Goal: Task Accomplishment & Management: Use online tool/utility

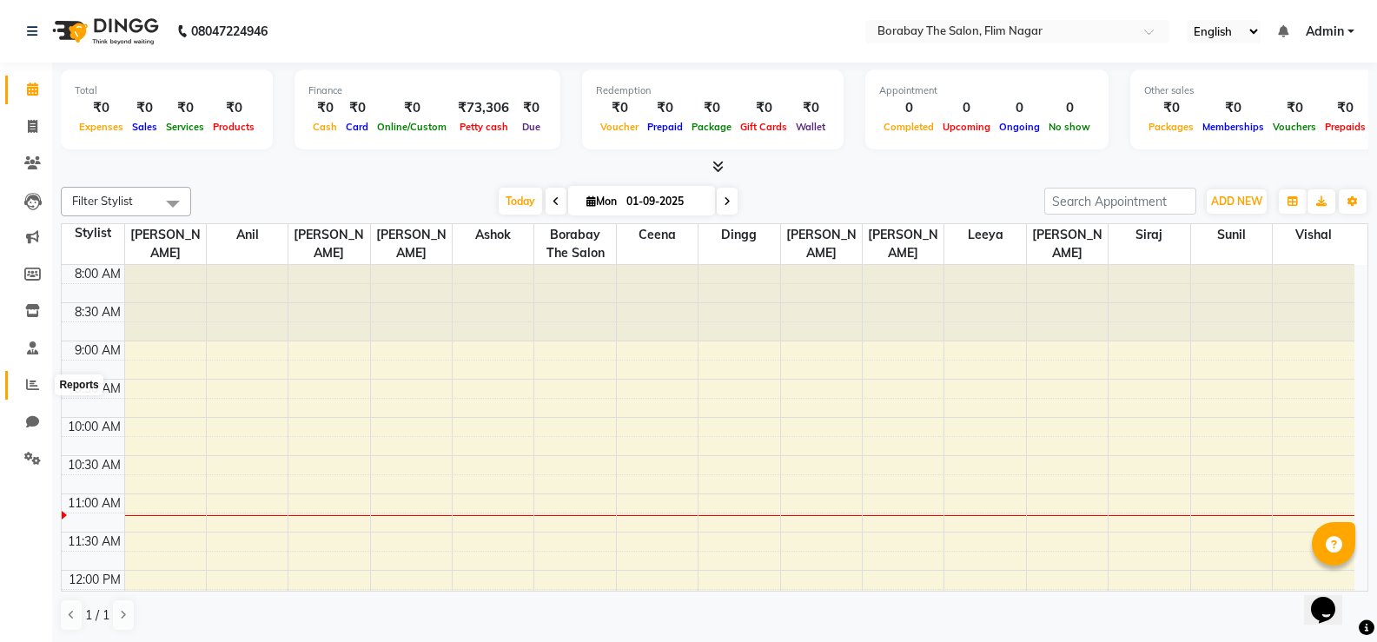
click at [28, 381] on icon at bounding box center [32, 384] width 13 height 13
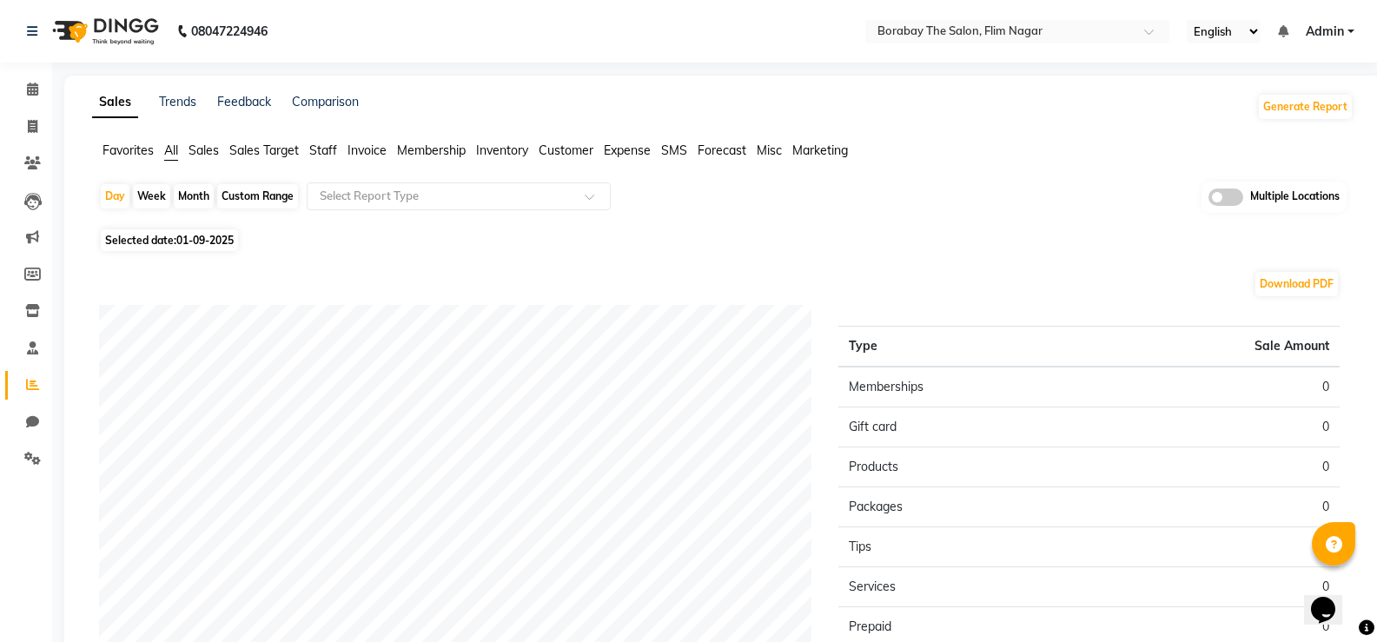
click at [238, 191] on div "Custom Range" at bounding box center [257, 196] width 81 height 24
select select "9"
select select "2025"
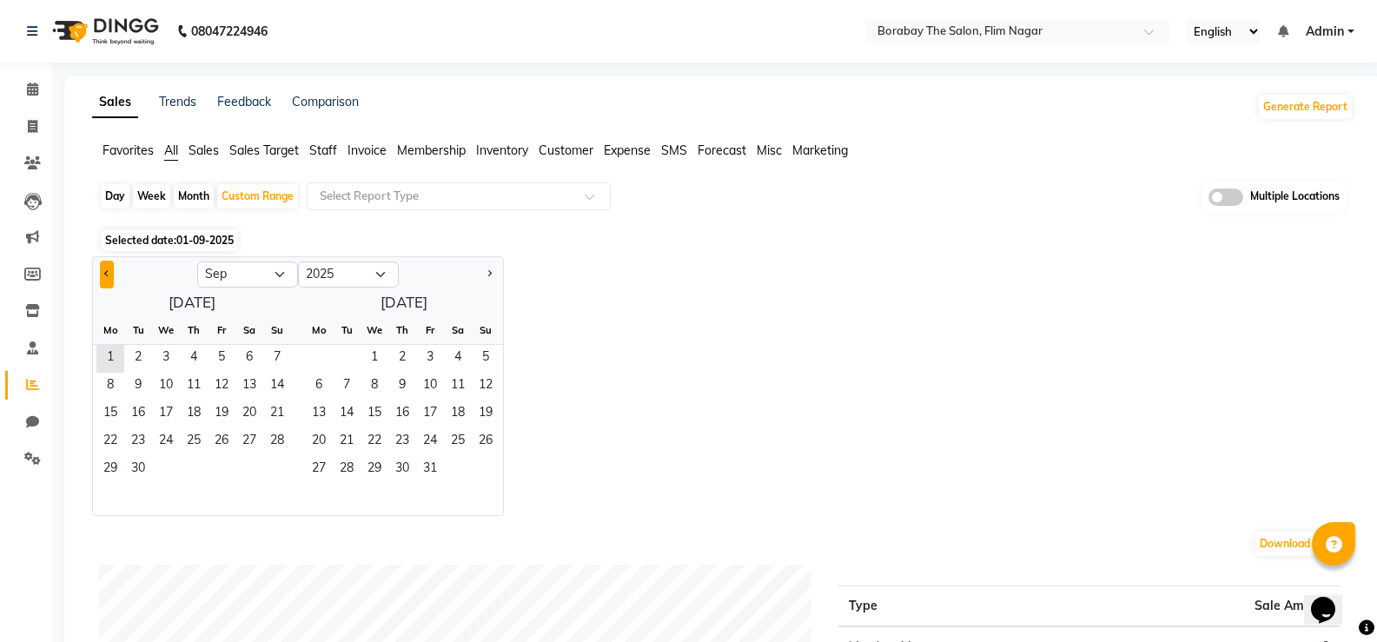
click at [105, 278] on button "Previous month" at bounding box center [107, 275] width 14 height 28
select select "8"
click at [218, 348] on span "1" at bounding box center [222, 359] width 28 height 28
click at [270, 454] on span "24" at bounding box center [277, 442] width 28 height 28
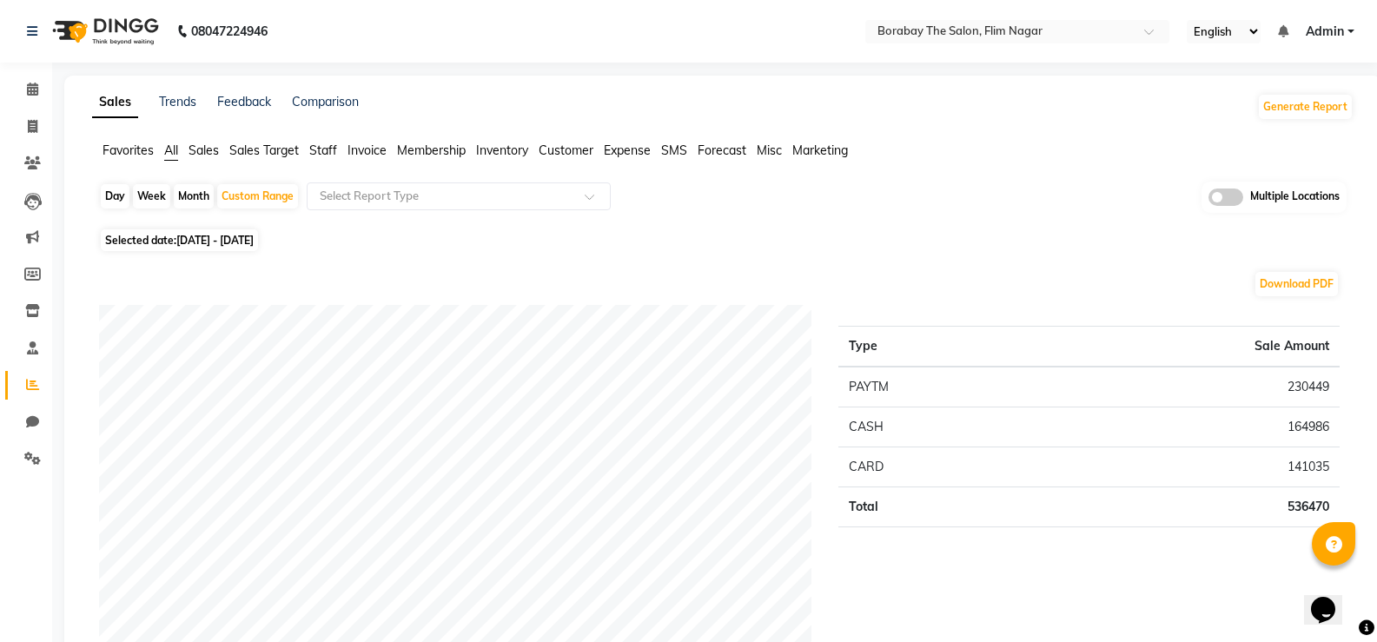
click at [205, 235] on span "[DATE] - [DATE]" at bounding box center [214, 240] width 77 height 13
select select "8"
select select "2025"
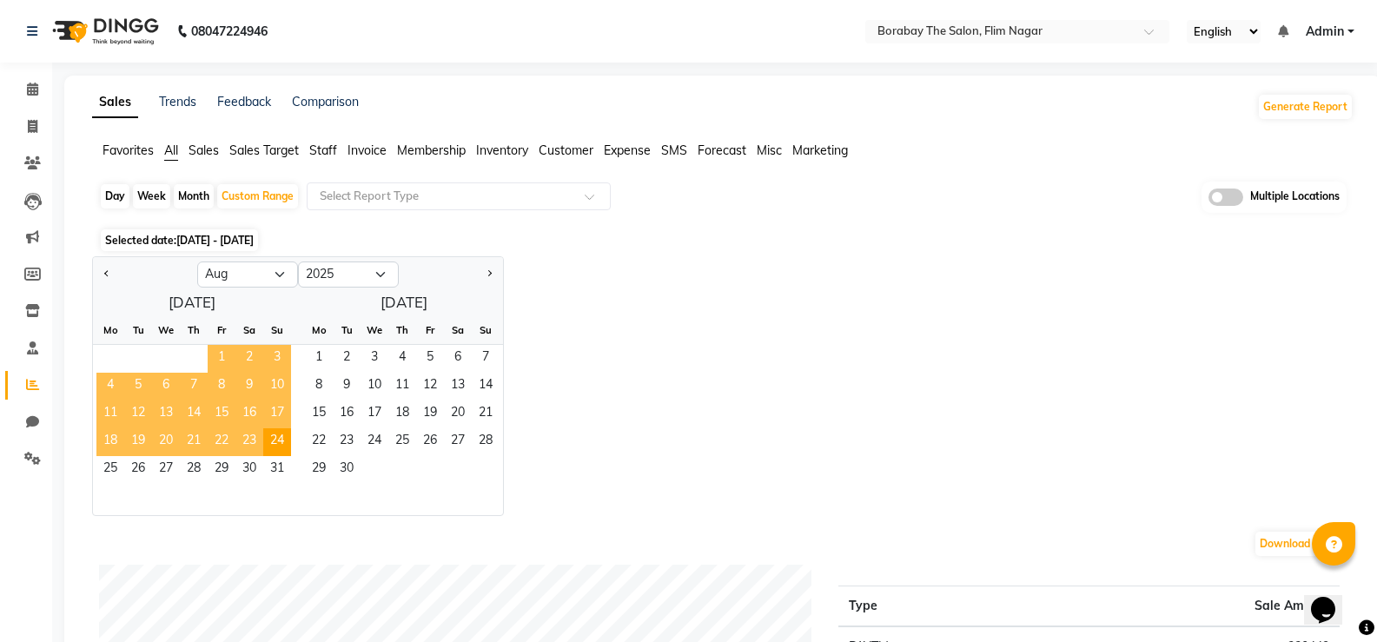
click at [217, 354] on span "1" at bounding box center [222, 359] width 28 height 28
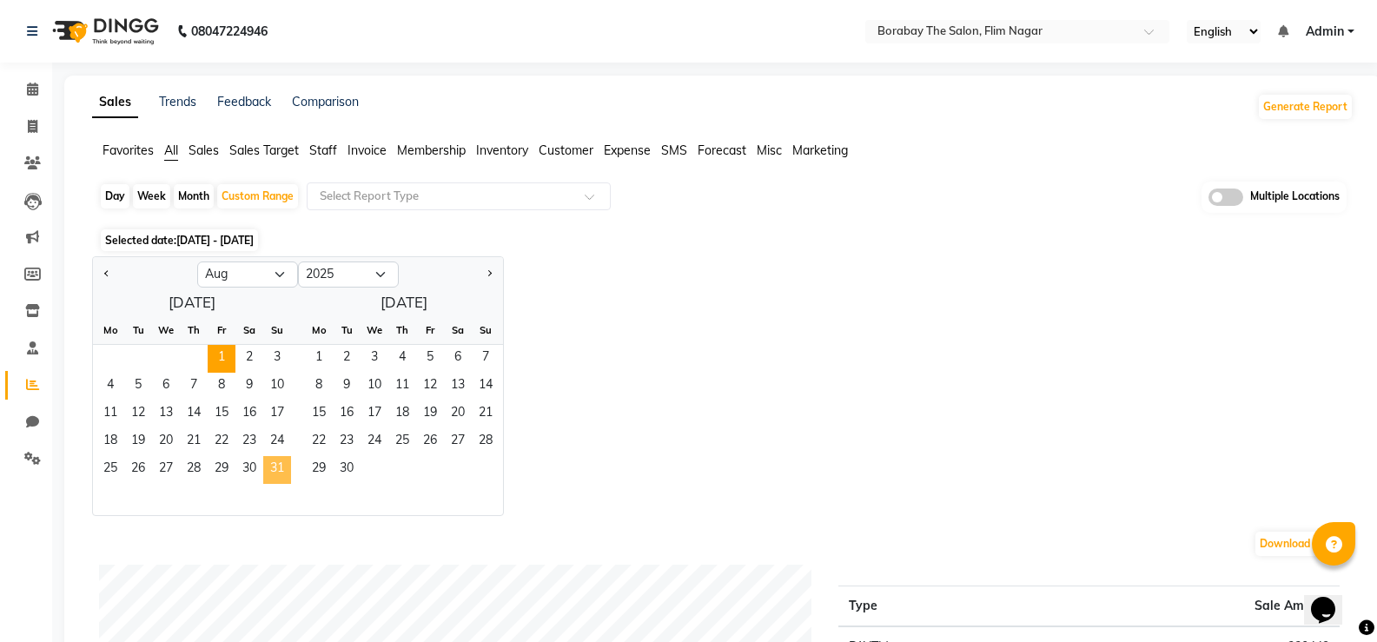
click at [277, 466] on span "31" at bounding box center [277, 470] width 28 height 28
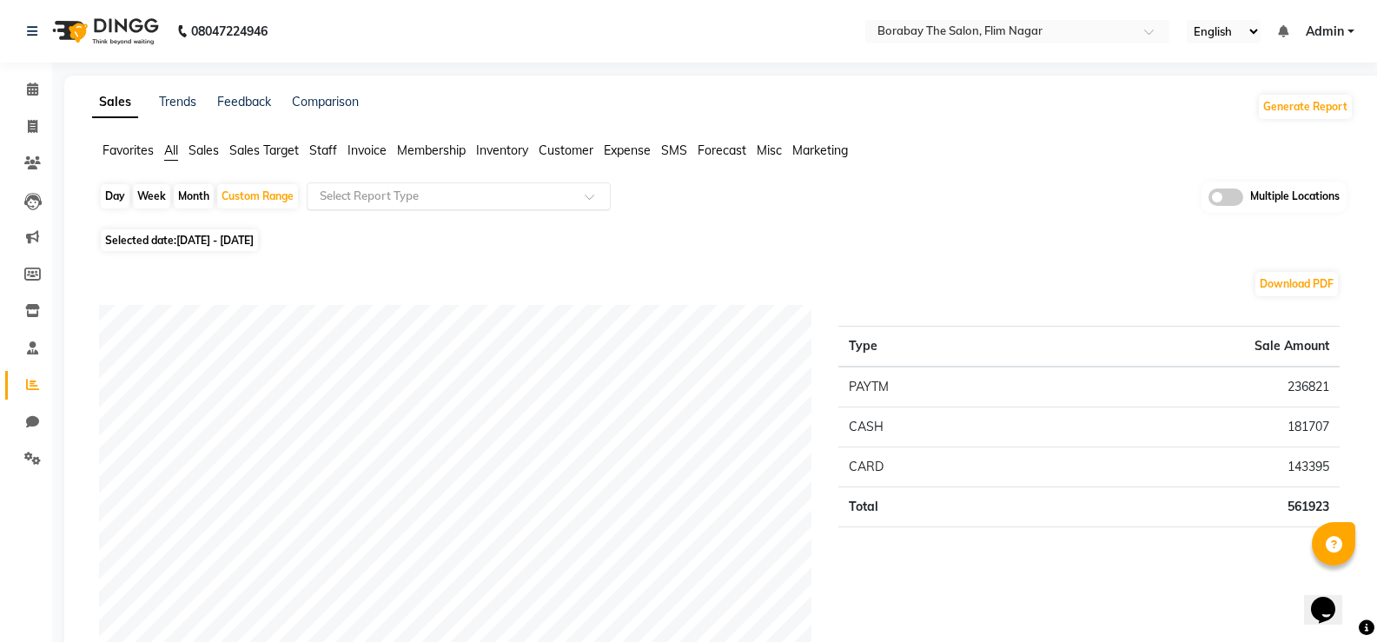
click at [400, 189] on input "text" at bounding box center [441, 196] width 250 height 17
click at [328, 148] on span "Staff" at bounding box center [323, 150] width 28 height 16
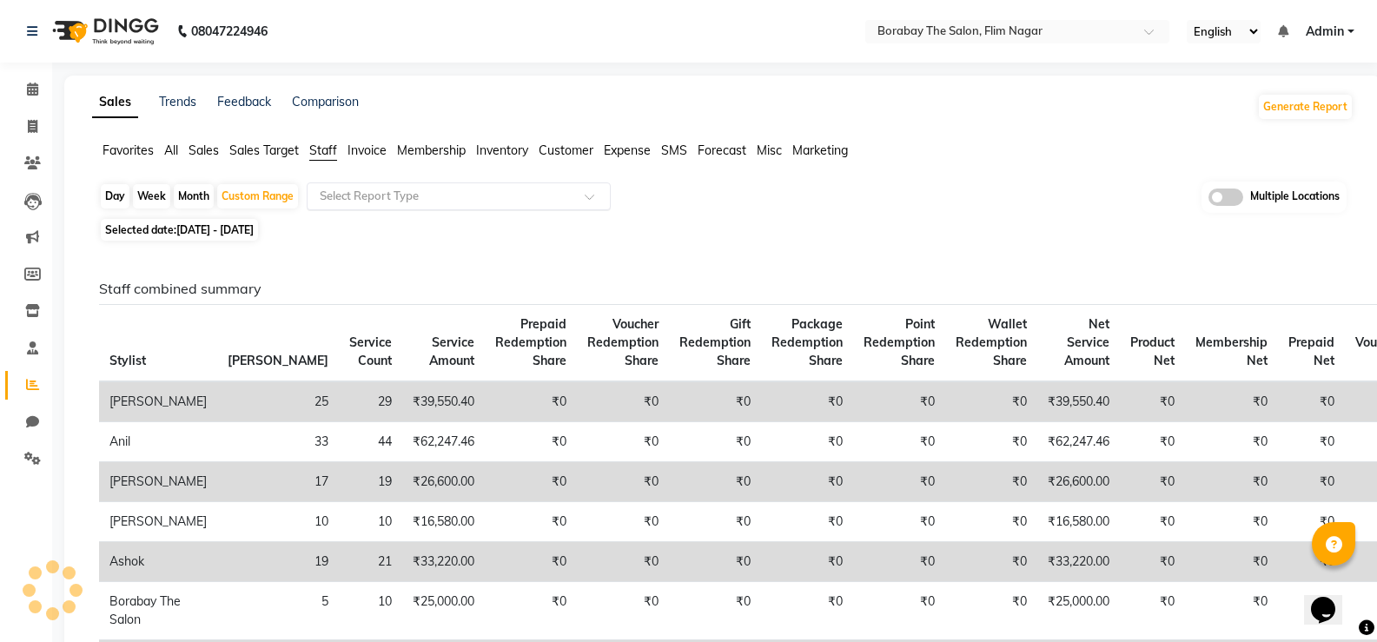
click at [407, 189] on input "text" at bounding box center [441, 196] width 250 height 17
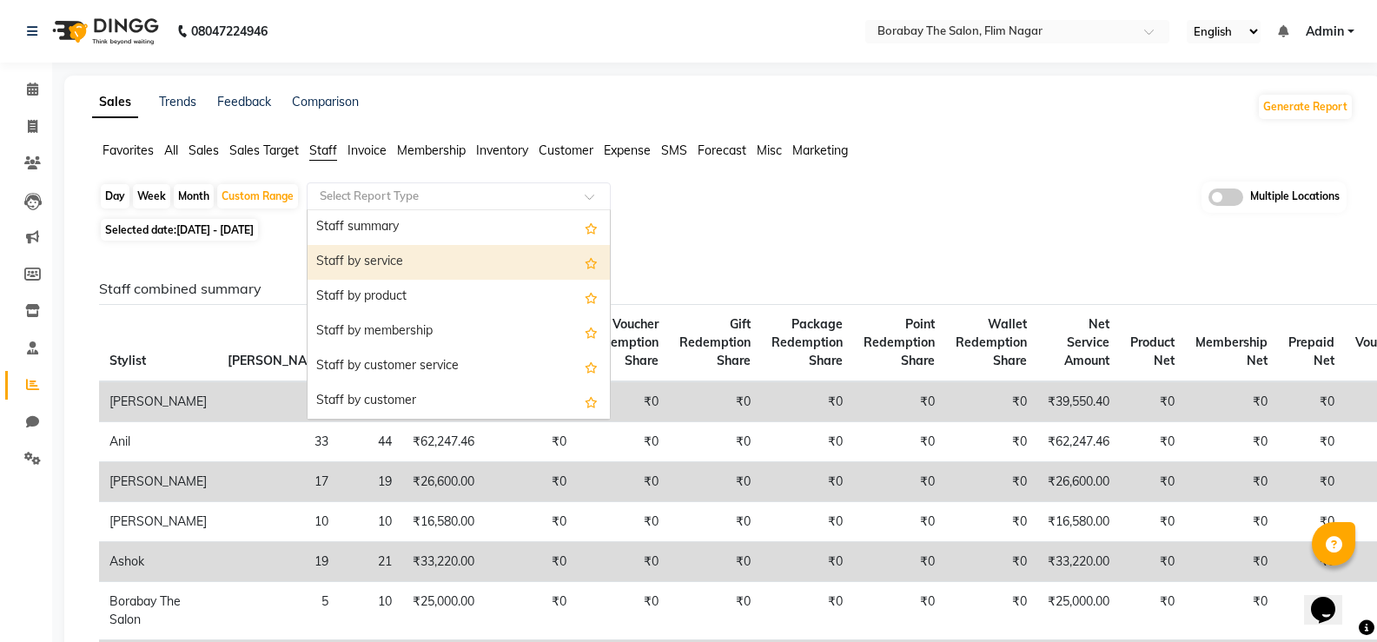
click at [389, 271] on div "Staff by service" at bounding box center [459, 262] width 302 height 35
select select "full_report"
select select "pdf"
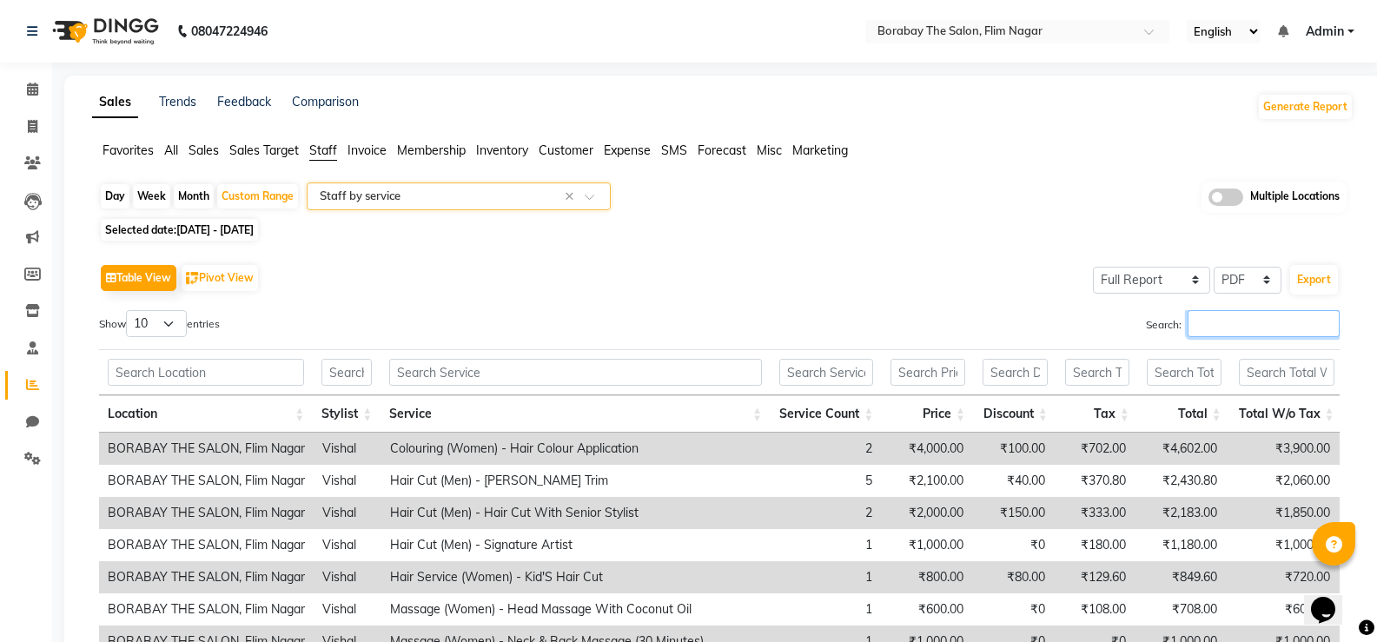
click at [1263, 329] on input "Search:" at bounding box center [1264, 323] width 152 height 27
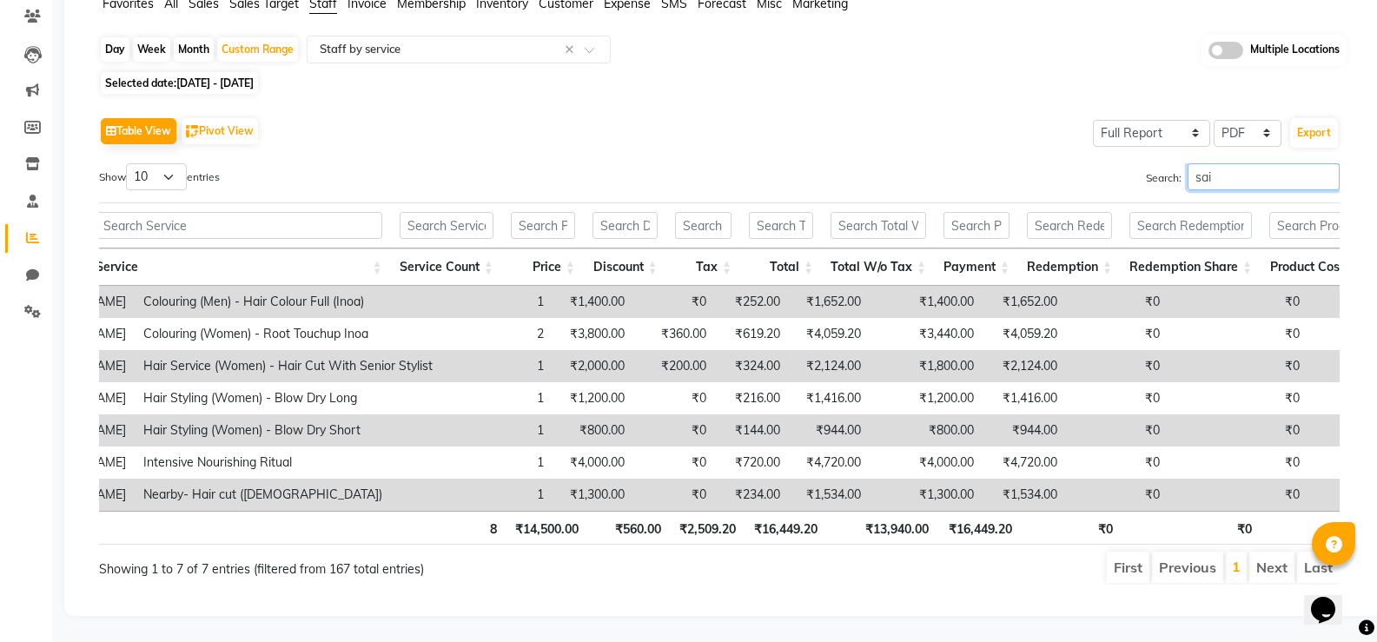
scroll to position [0, 321]
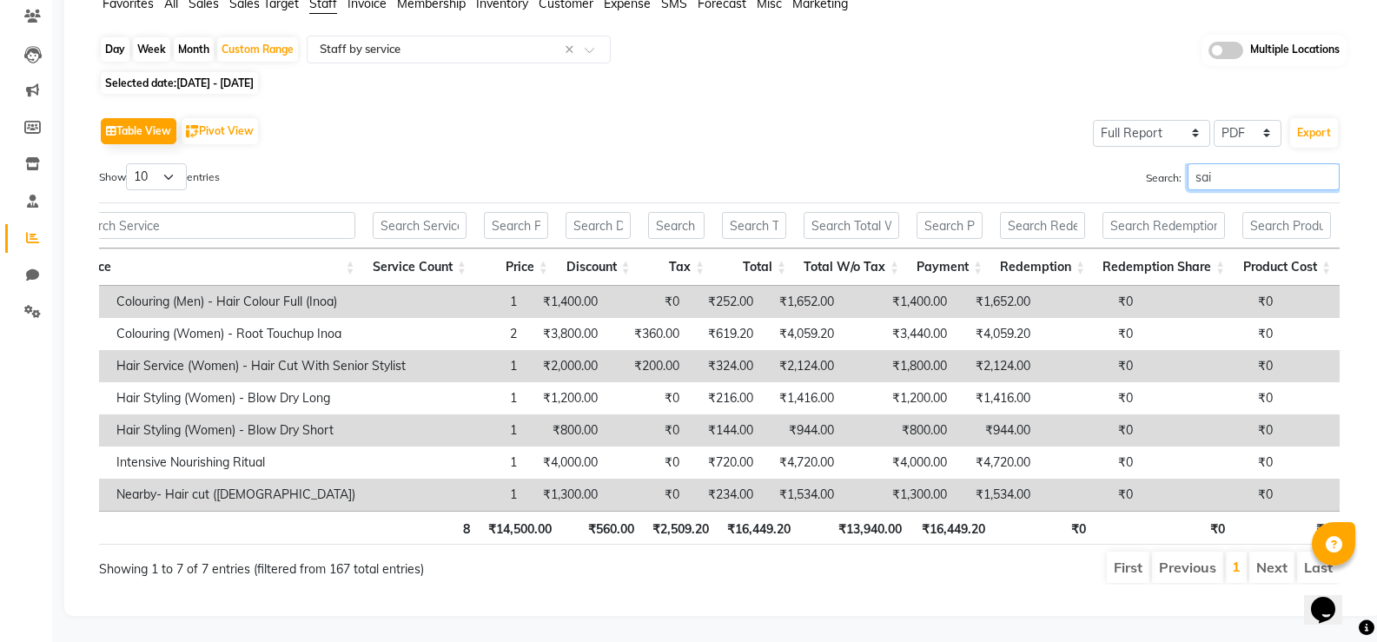
type input "sai"
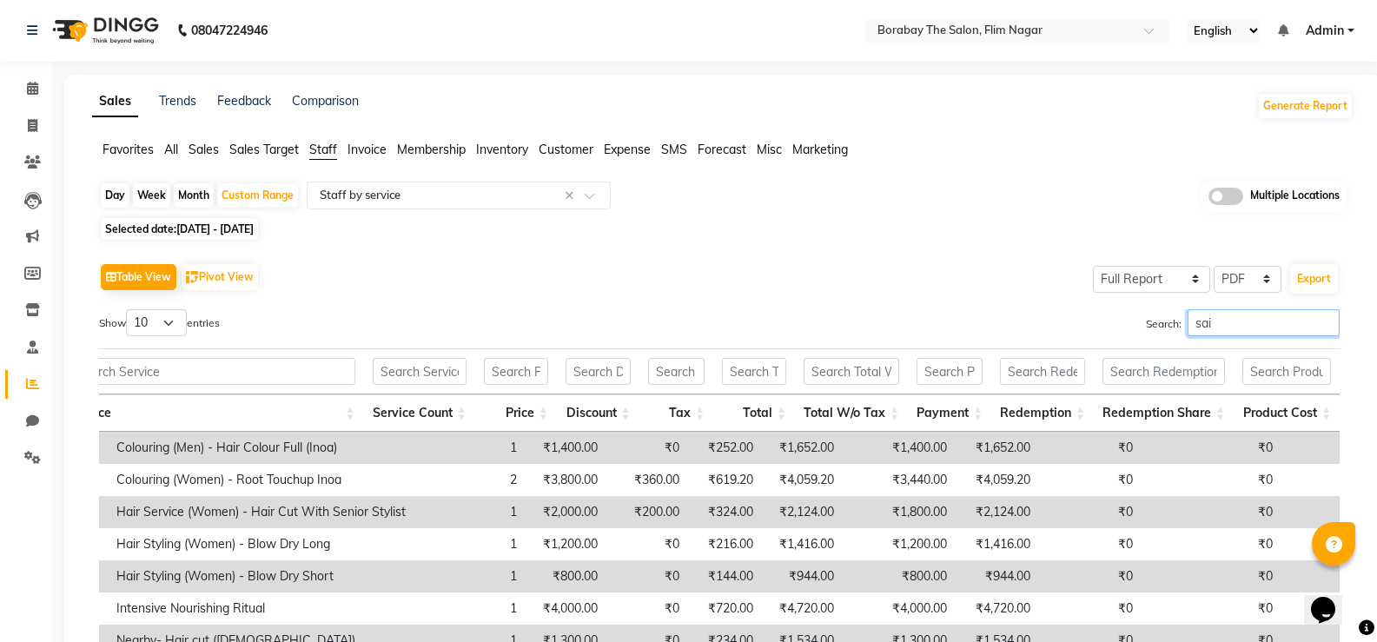
scroll to position [0, 0]
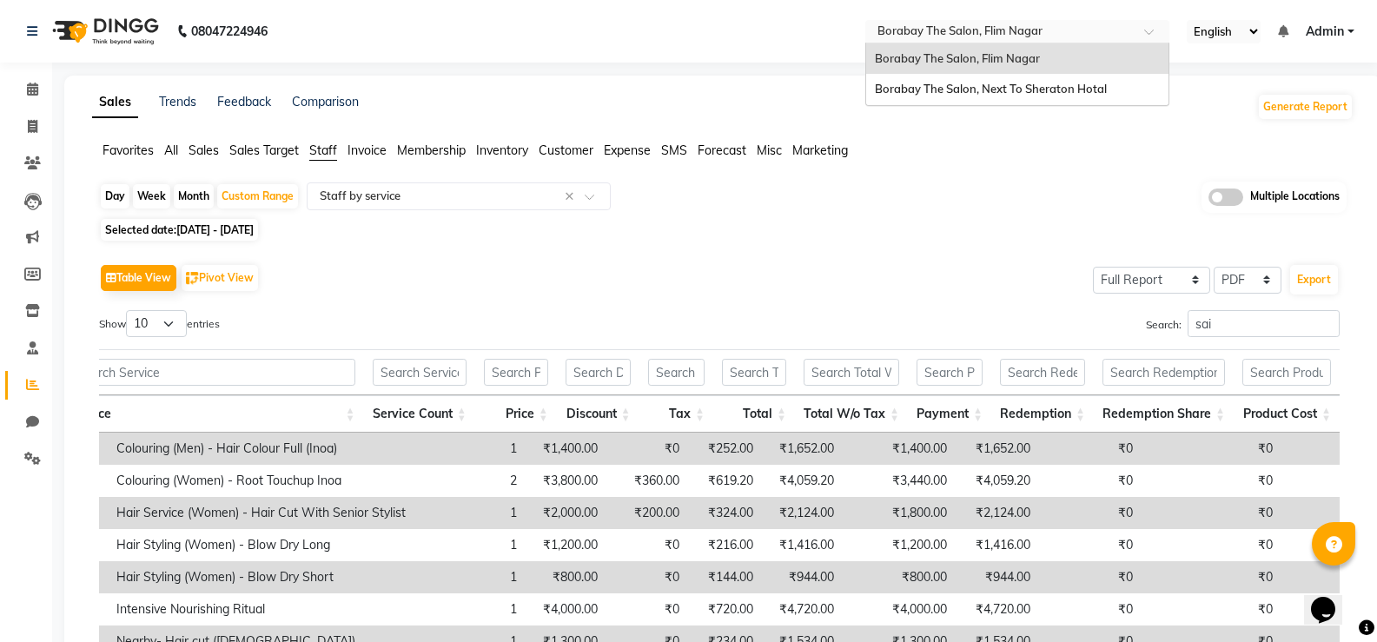
click at [1019, 33] on input "text" at bounding box center [1000, 32] width 252 height 17
click at [1305, 101] on button "Generate Report" at bounding box center [1305, 107] width 93 height 24
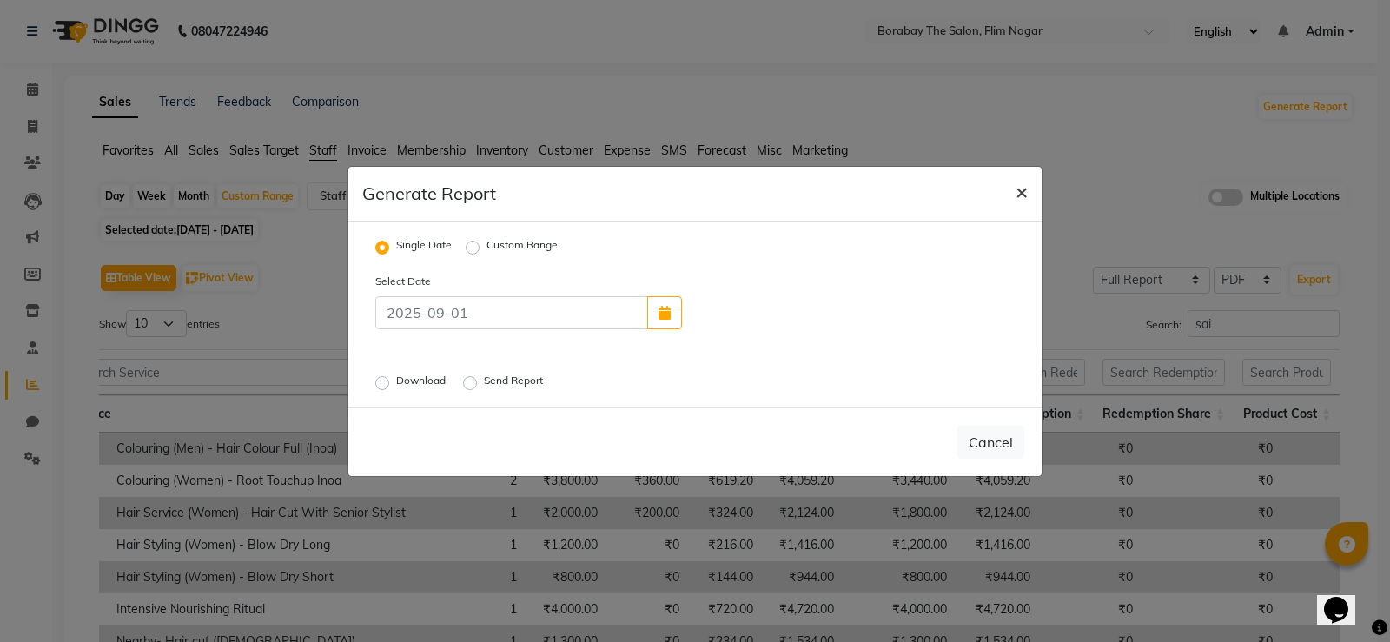
click at [1028, 193] on button "×" at bounding box center [1022, 191] width 40 height 49
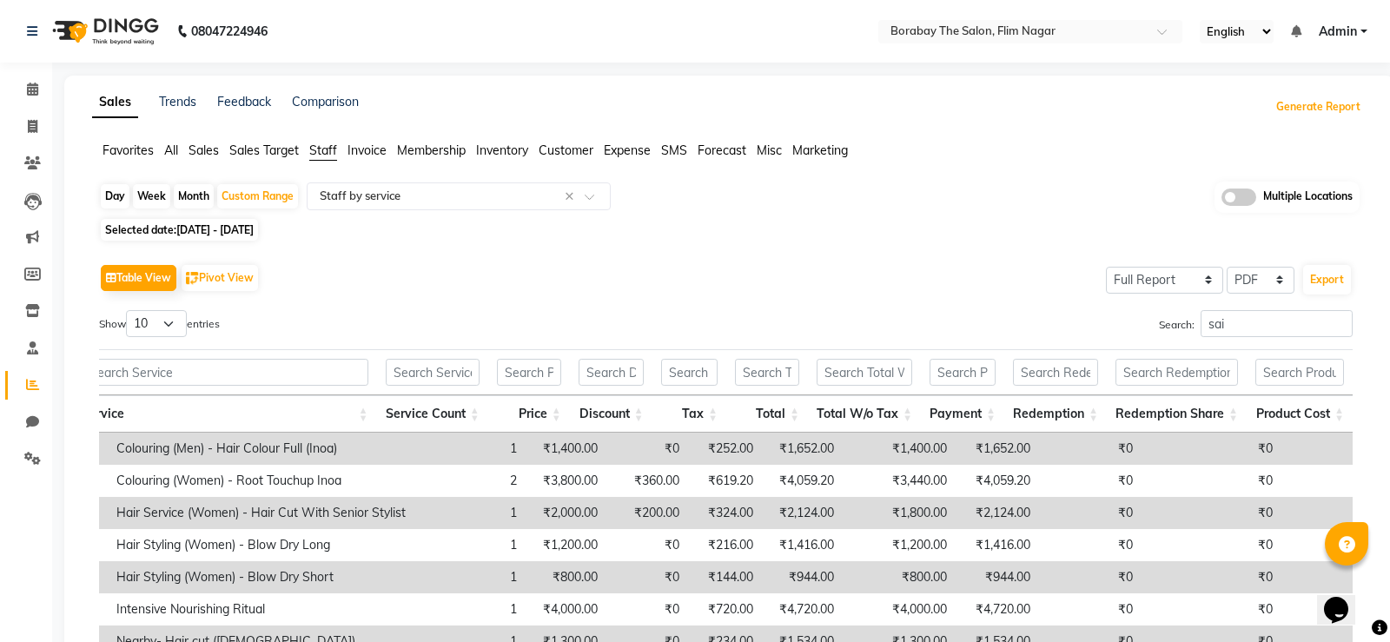
scroll to position [0, 308]
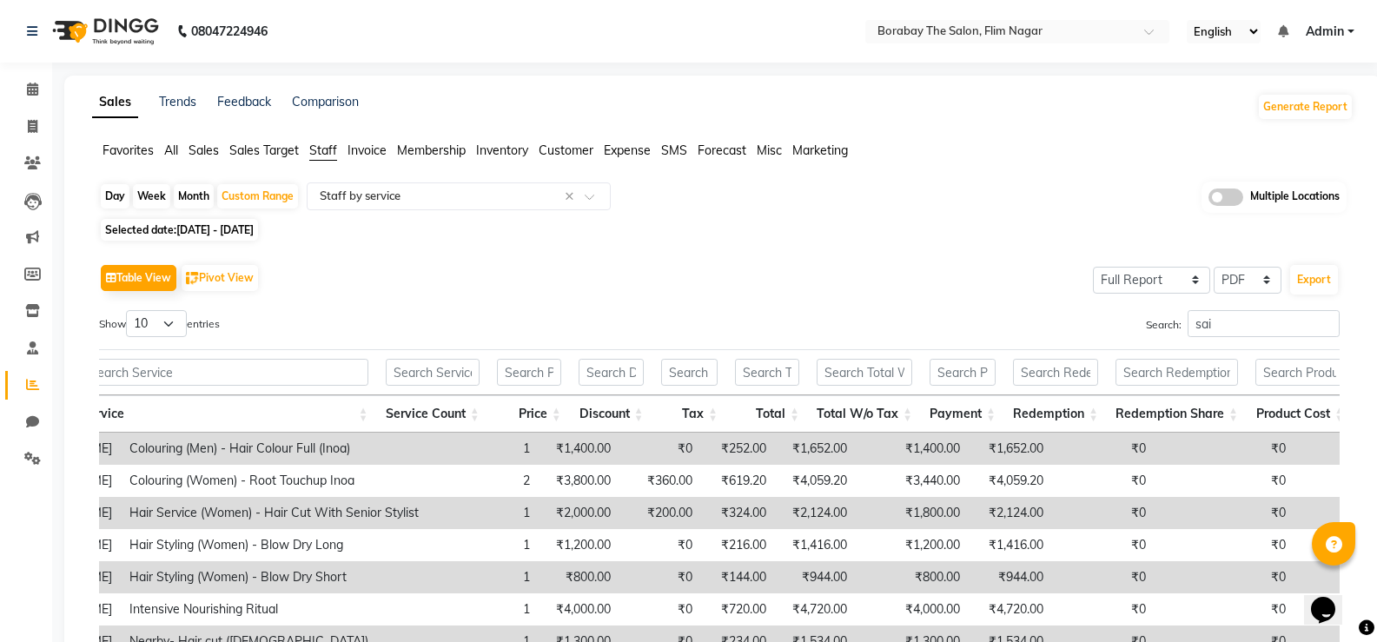
click at [1338, 29] on span "Admin" at bounding box center [1325, 32] width 38 height 18
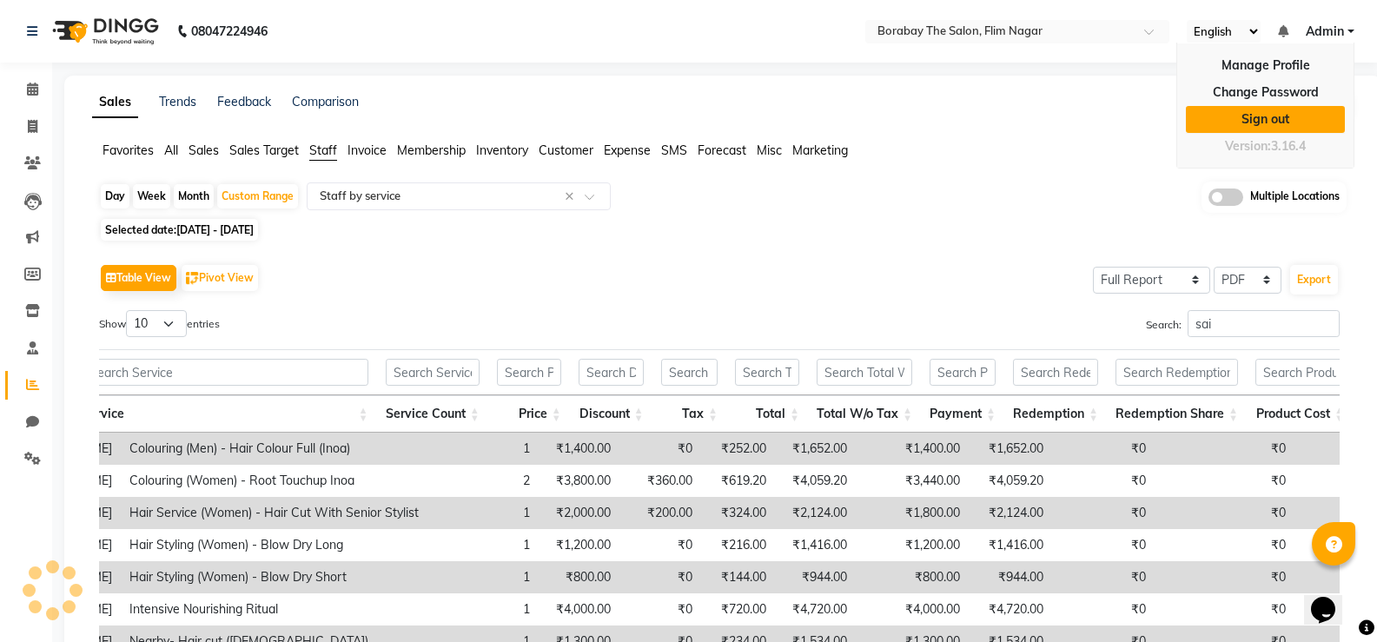
click at [1265, 116] on link "Sign out" at bounding box center [1265, 119] width 159 height 27
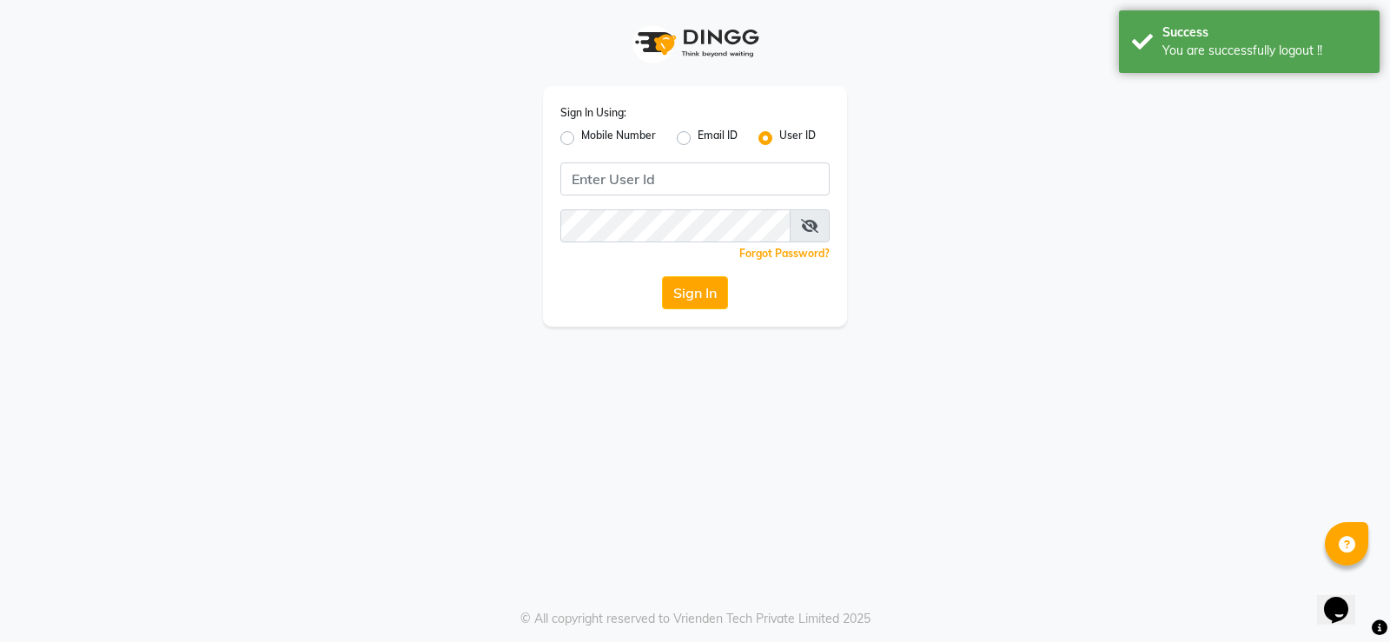
click at [581, 137] on label "Mobile Number" at bounding box center [618, 138] width 75 height 21
click at [581, 137] on input "Mobile Number" at bounding box center [586, 133] width 11 height 11
radio input "true"
radio input "false"
click at [645, 180] on input "Username" at bounding box center [724, 178] width 211 height 33
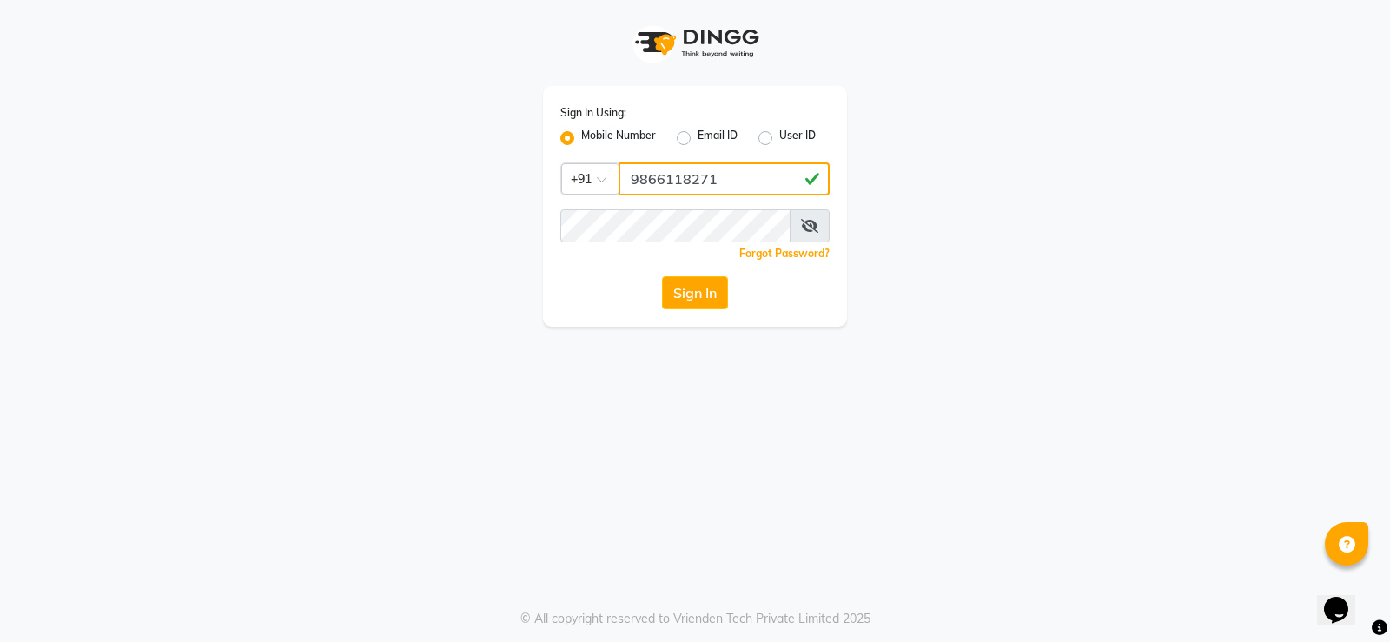
type input "9866118271"
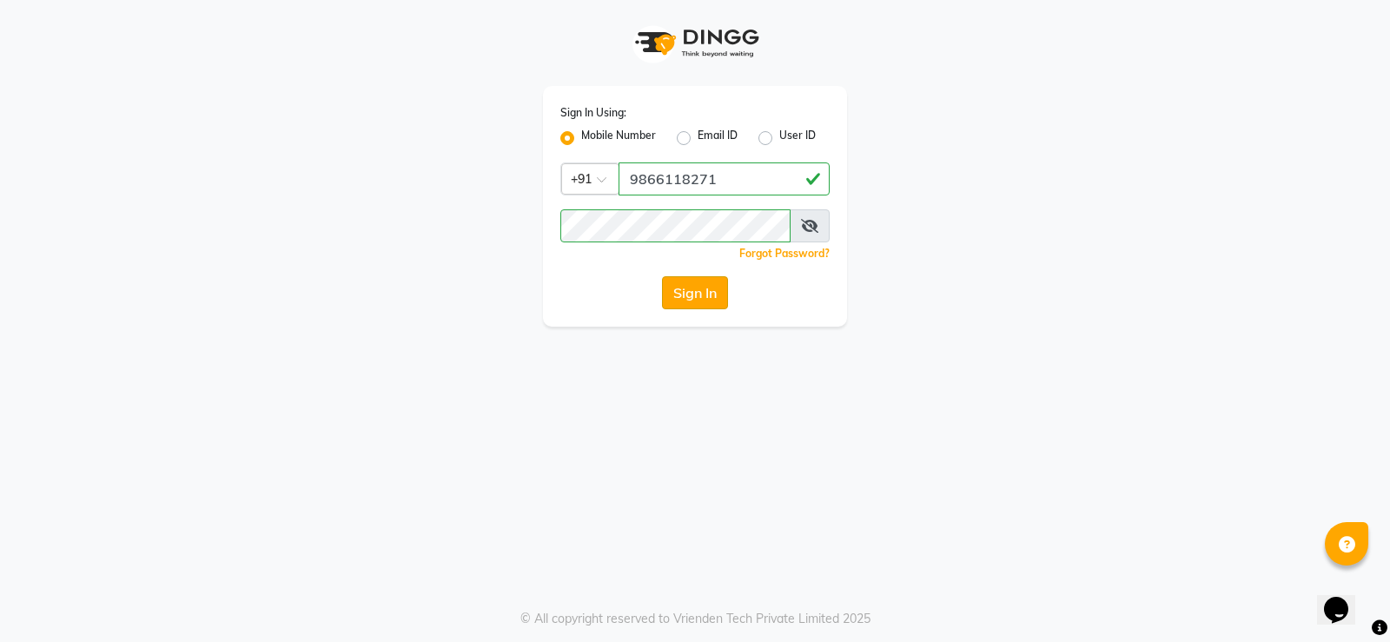
click at [685, 297] on button "Sign In" at bounding box center [695, 292] width 66 height 33
